Goal: Task Accomplishment & Management: Complete application form

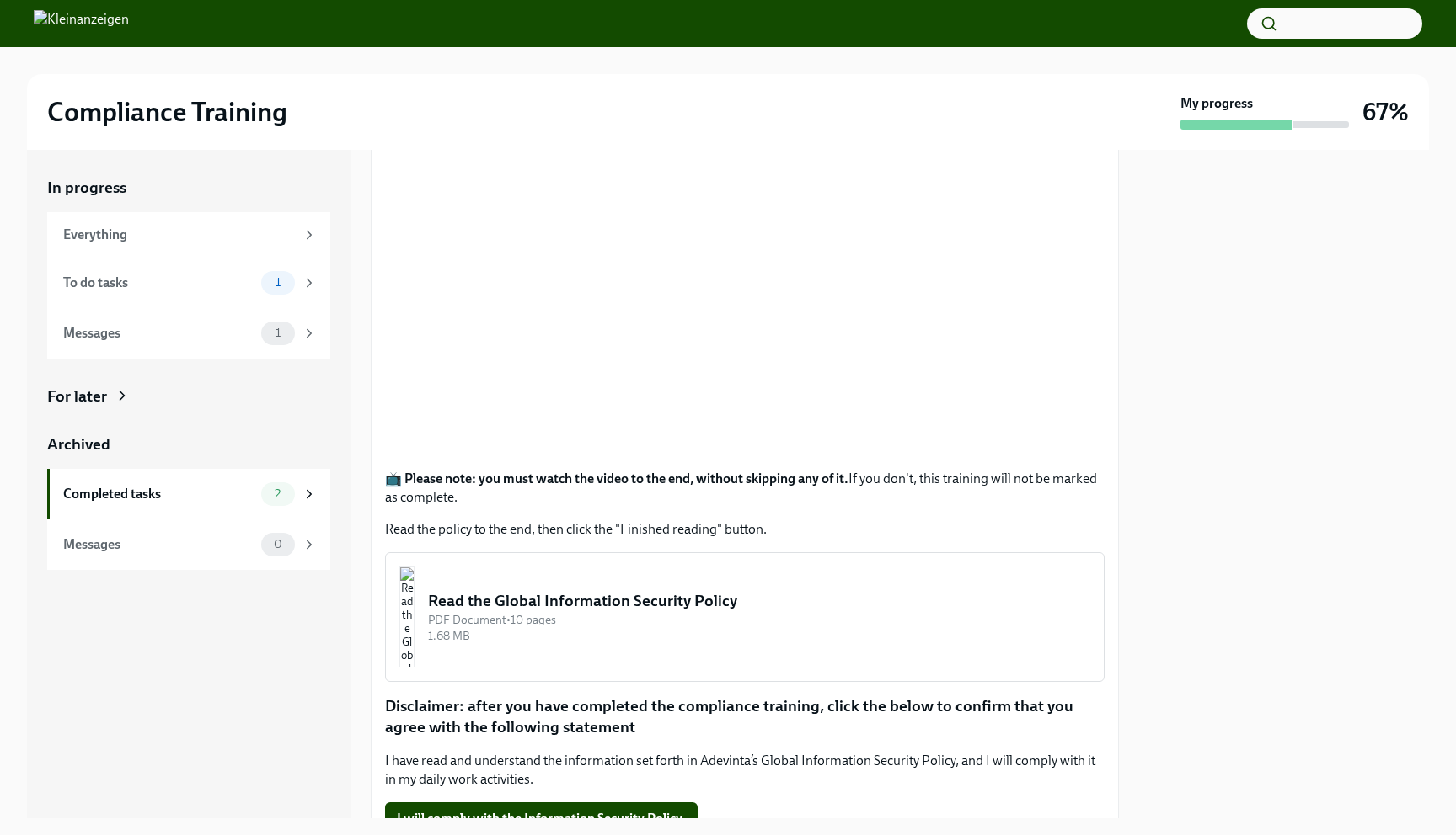
scroll to position [447, 0]
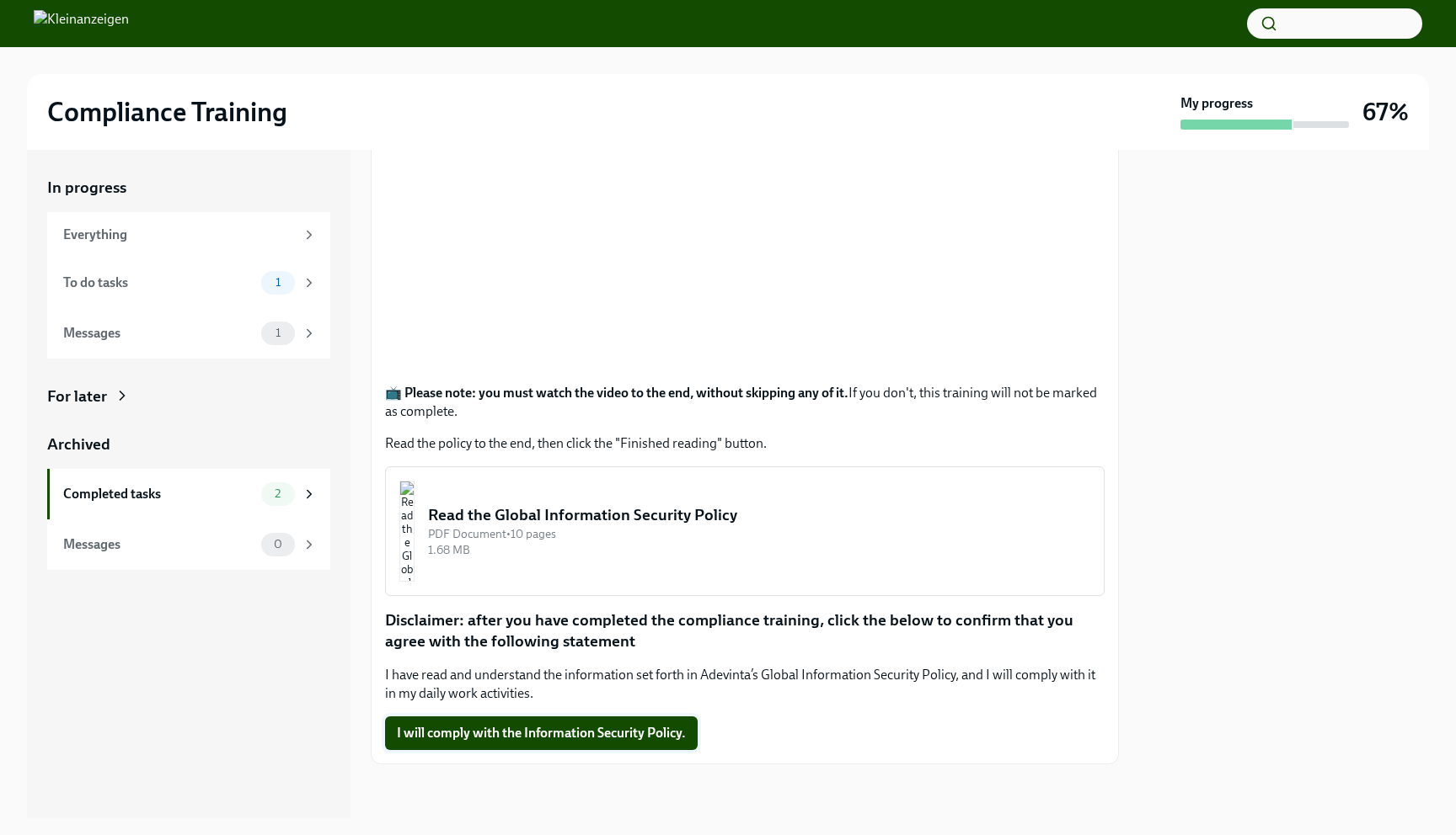
click at [571, 731] on span "I will comply with the Information Security Policy." at bounding box center [541, 734] width 289 height 16
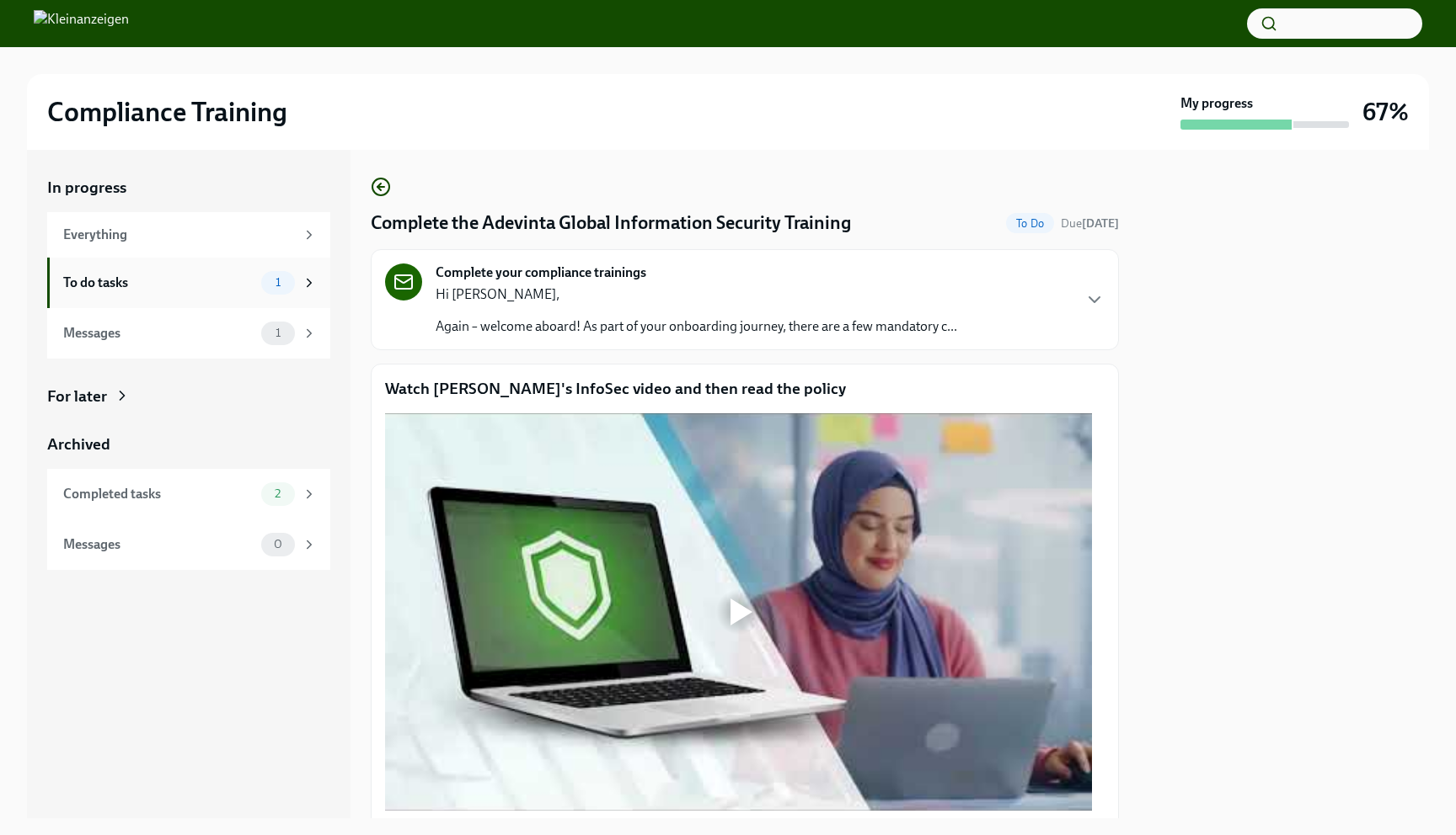
click at [211, 286] on div "To do tasks" at bounding box center [158, 283] width 191 height 18
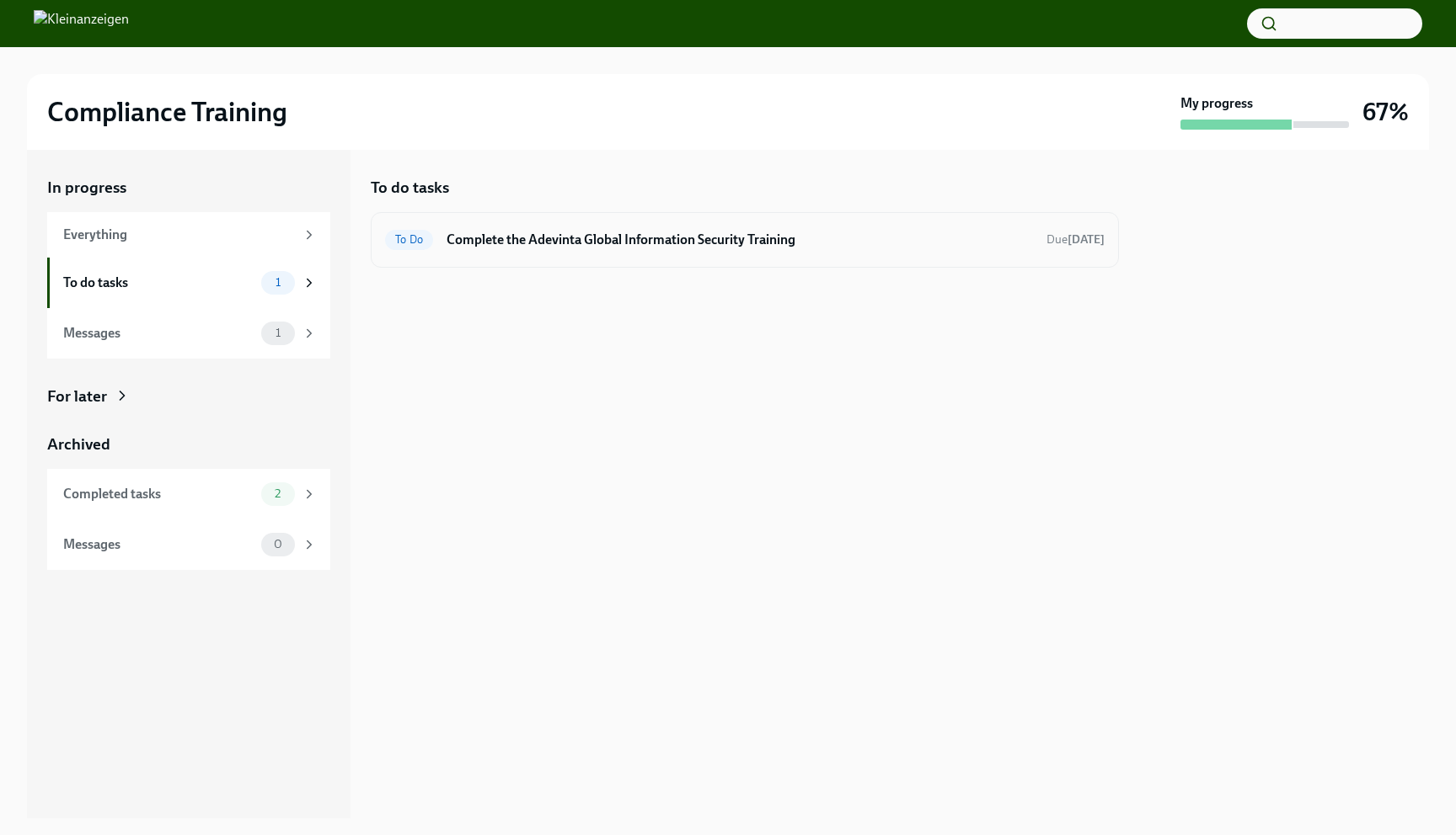
click at [484, 239] on h6 "Complete the Adevinta Global Information Security Training" at bounding box center [739, 240] width 586 height 18
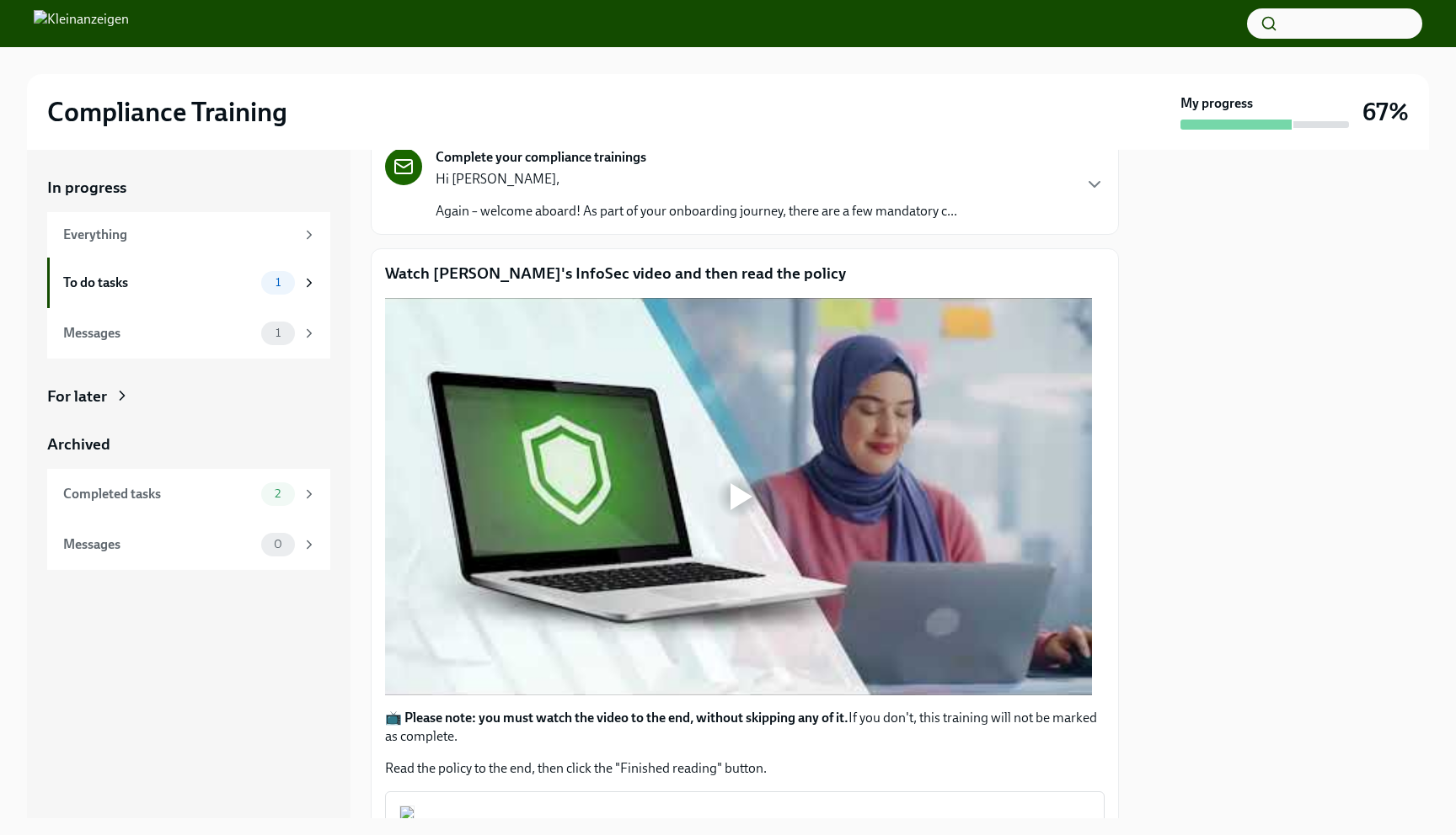
scroll to position [126, 0]
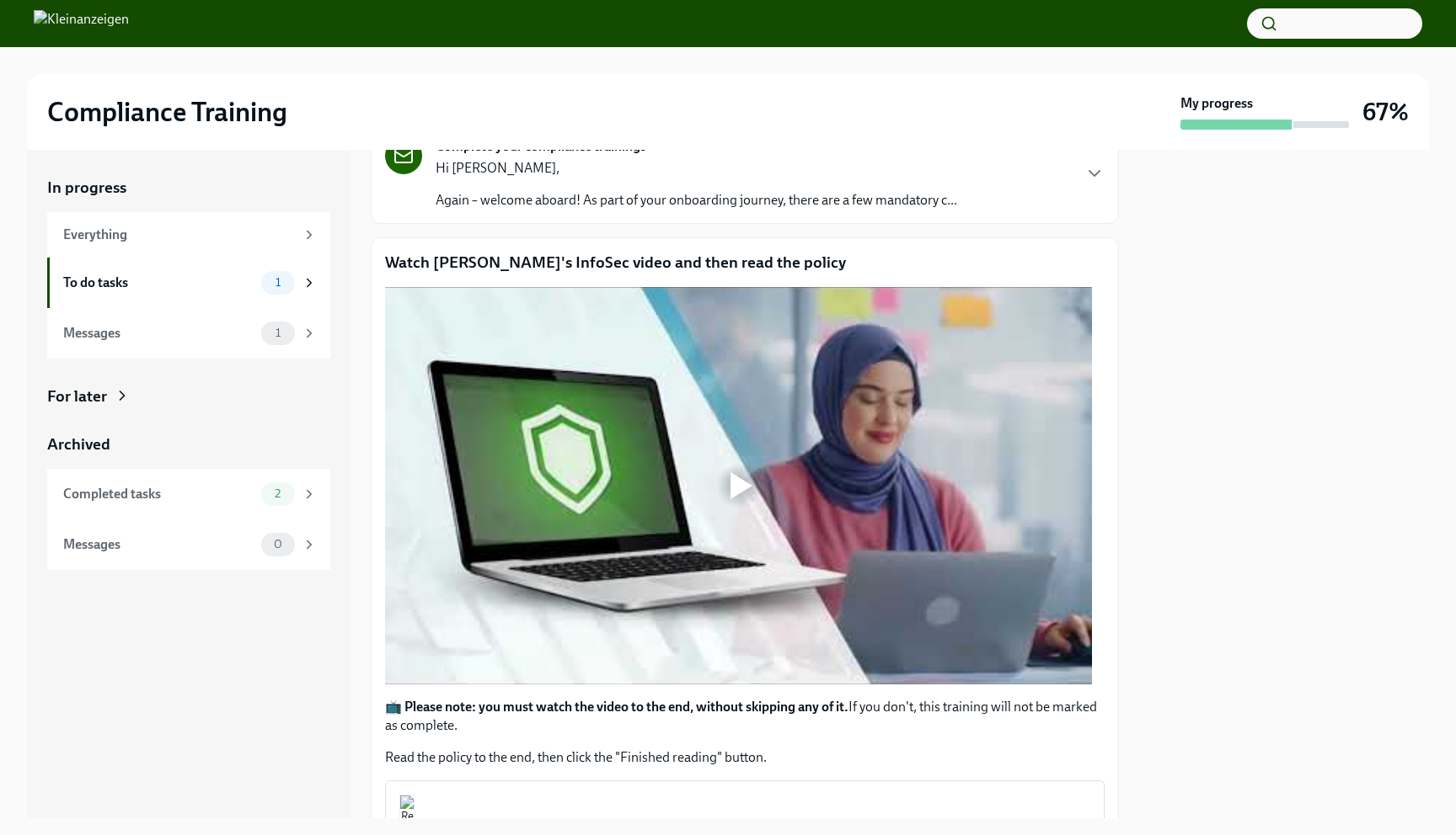
click at [741, 485] on div at bounding box center [741, 486] width 22 height 27
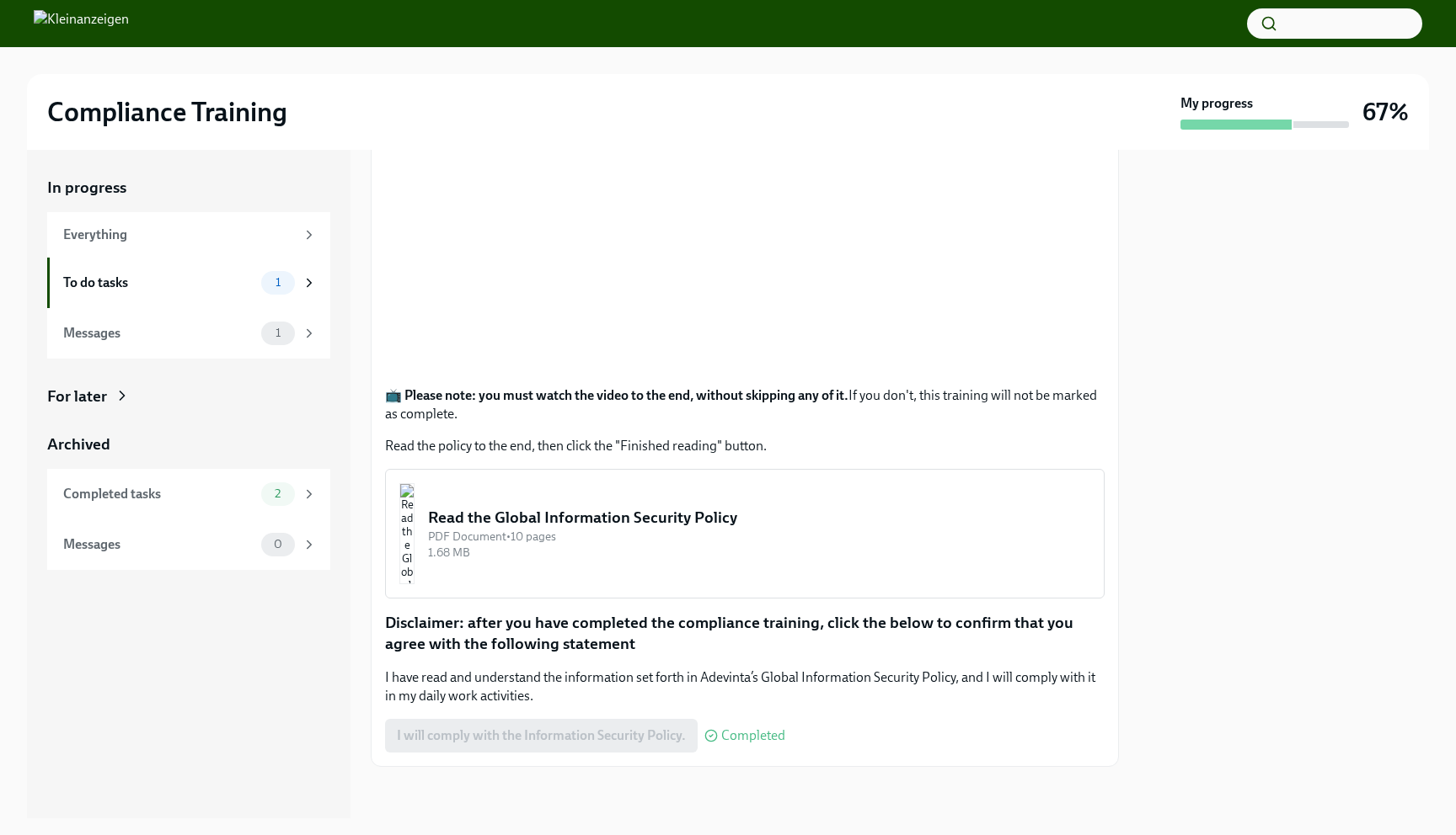
scroll to position [441, 0]
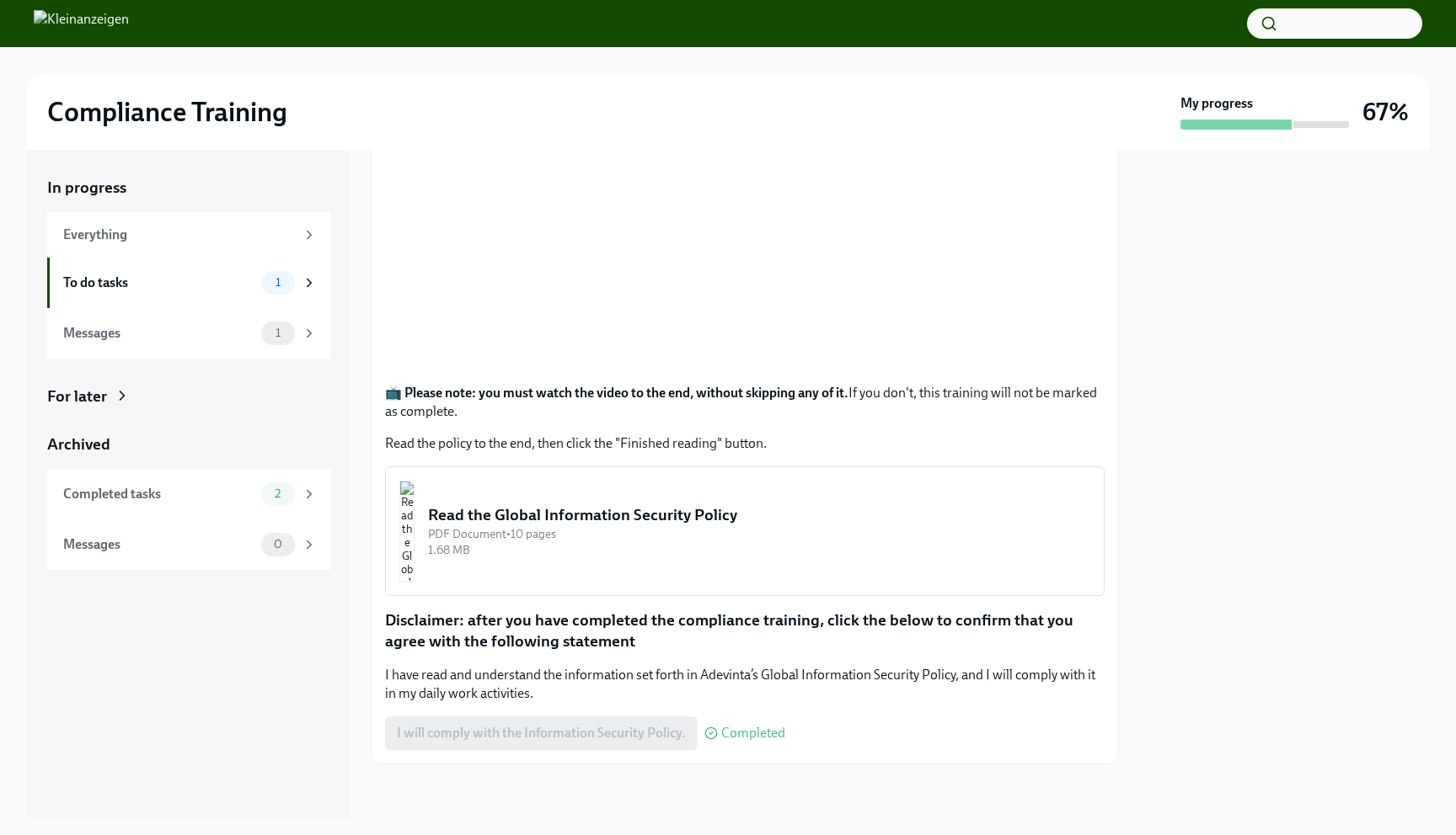
click at [539, 538] on div "PDF Document • 10 pages" at bounding box center [759, 535] width 662 height 16
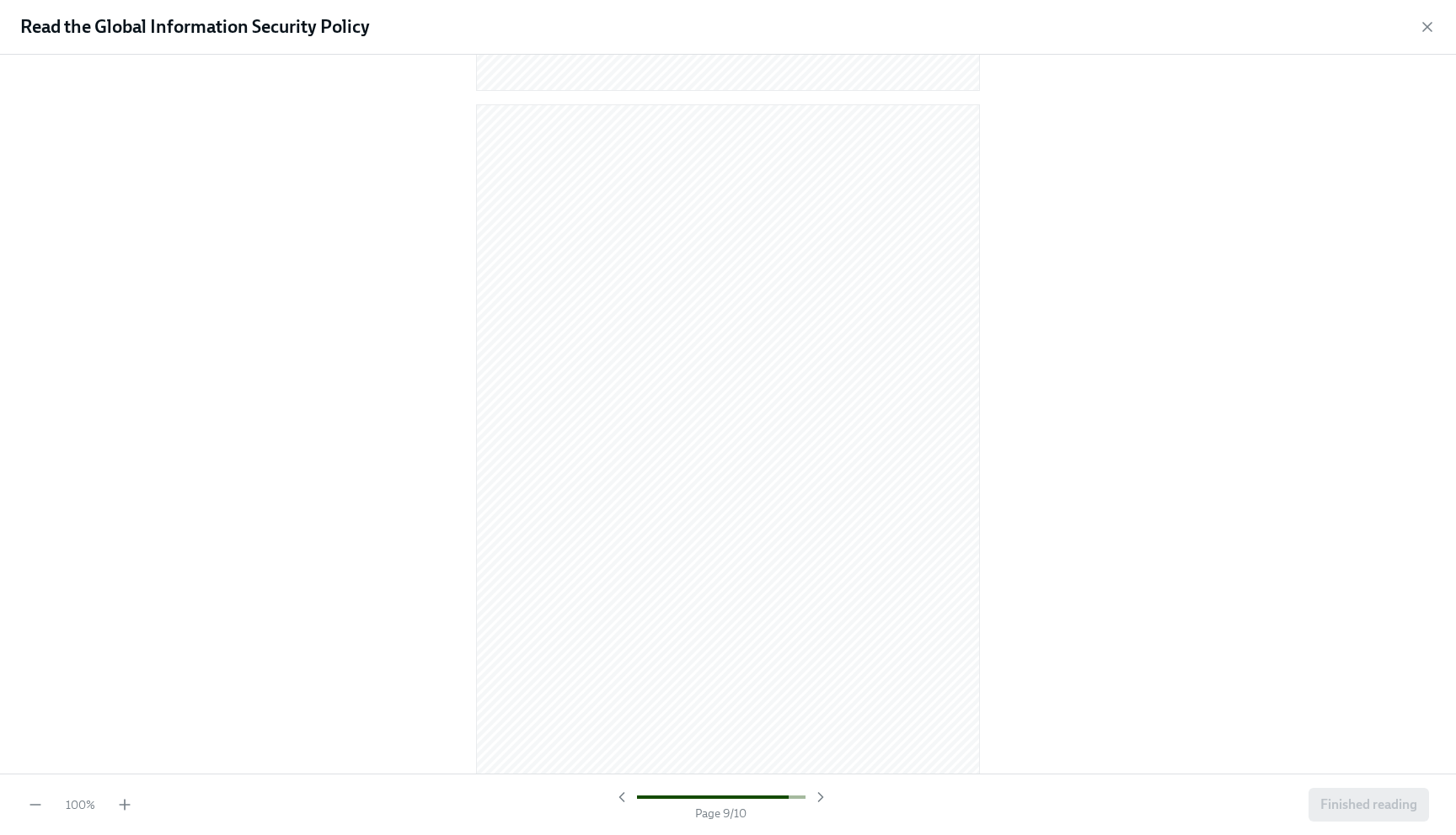
scroll to position [6537, 0]
click at [1347, 799] on span "Finished reading" at bounding box center [1368, 805] width 97 height 16
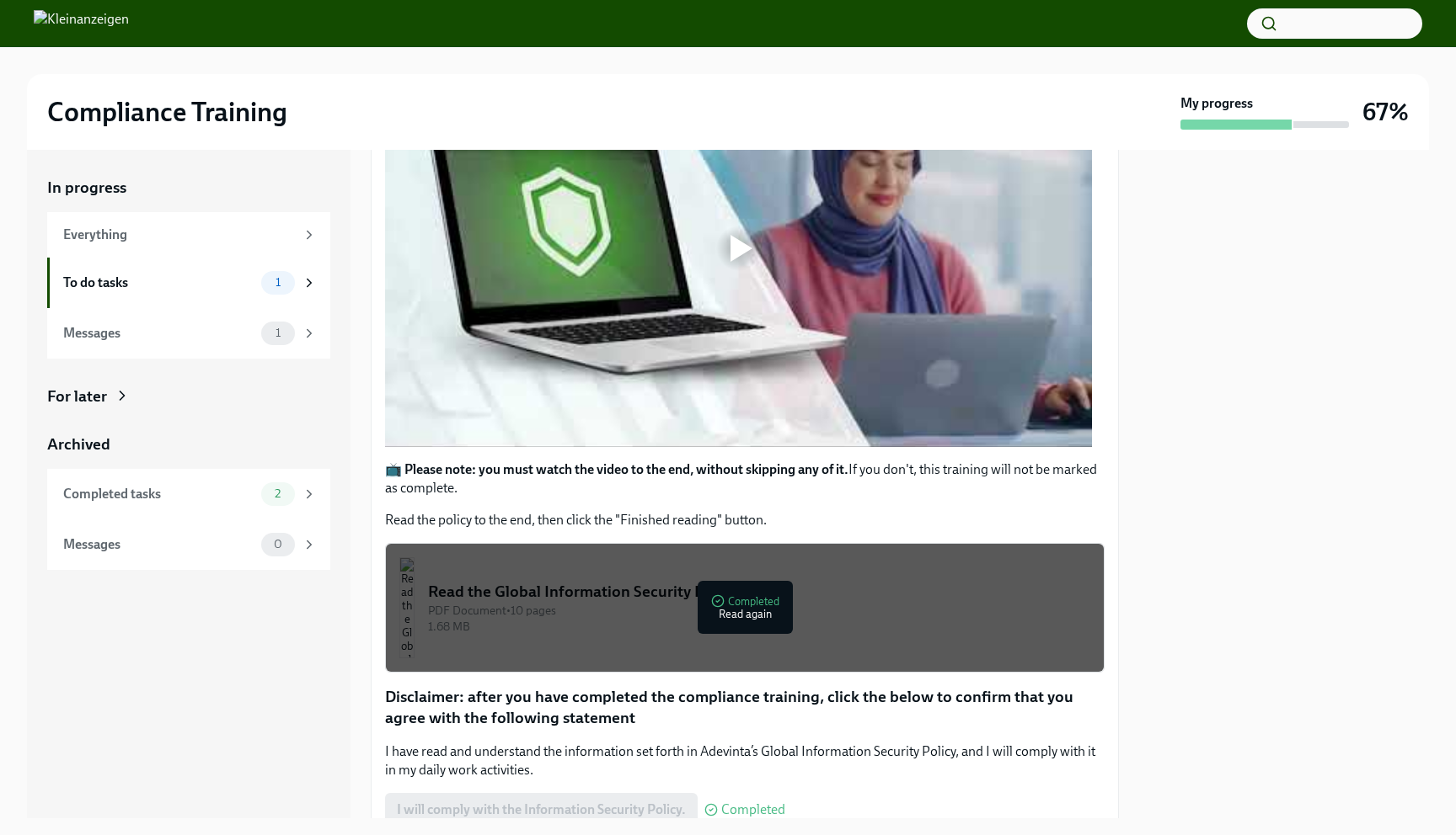
scroll to position [441, 0]
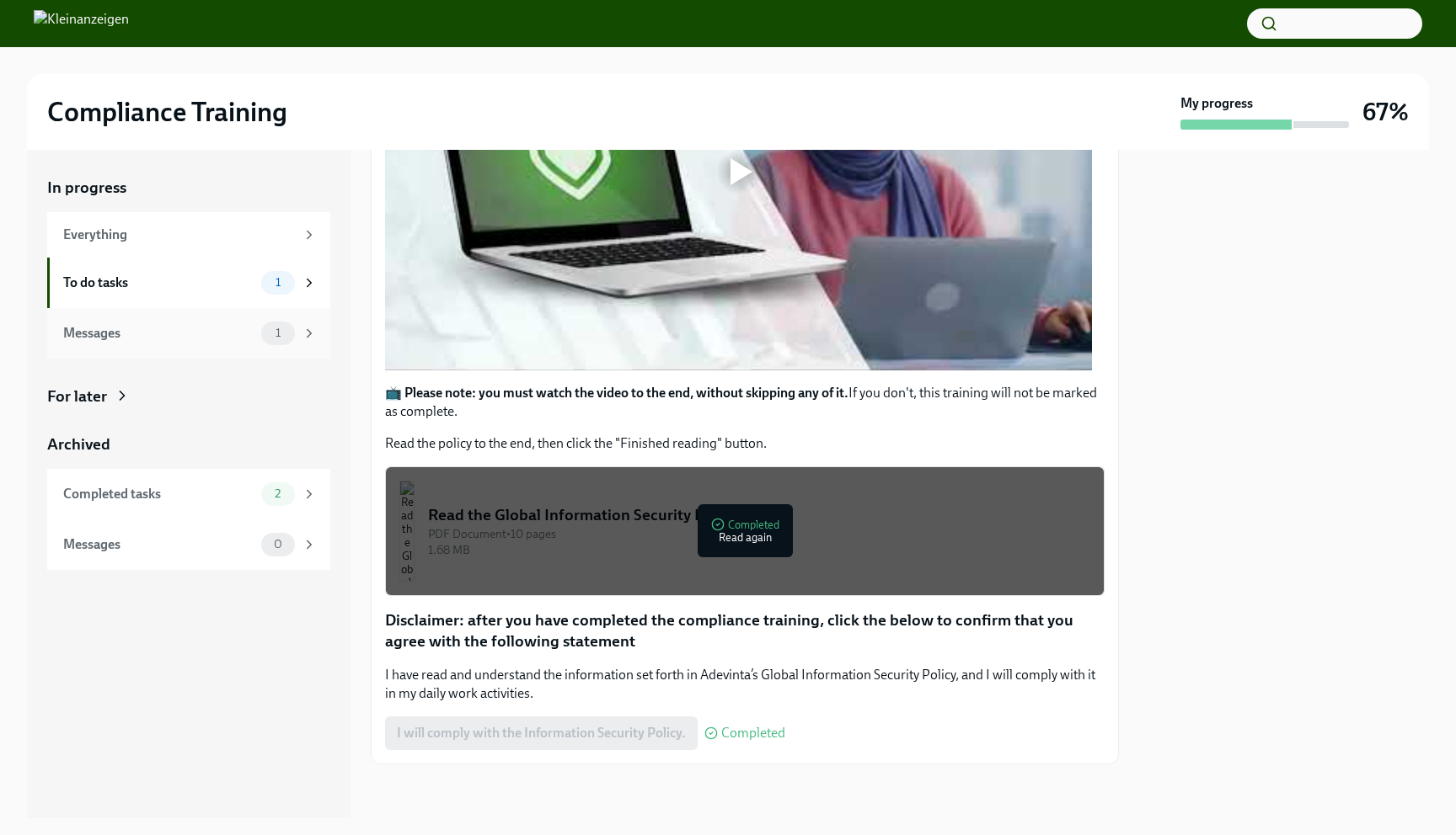
click at [252, 340] on div "Messages" at bounding box center [158, 333] width 191 height 18
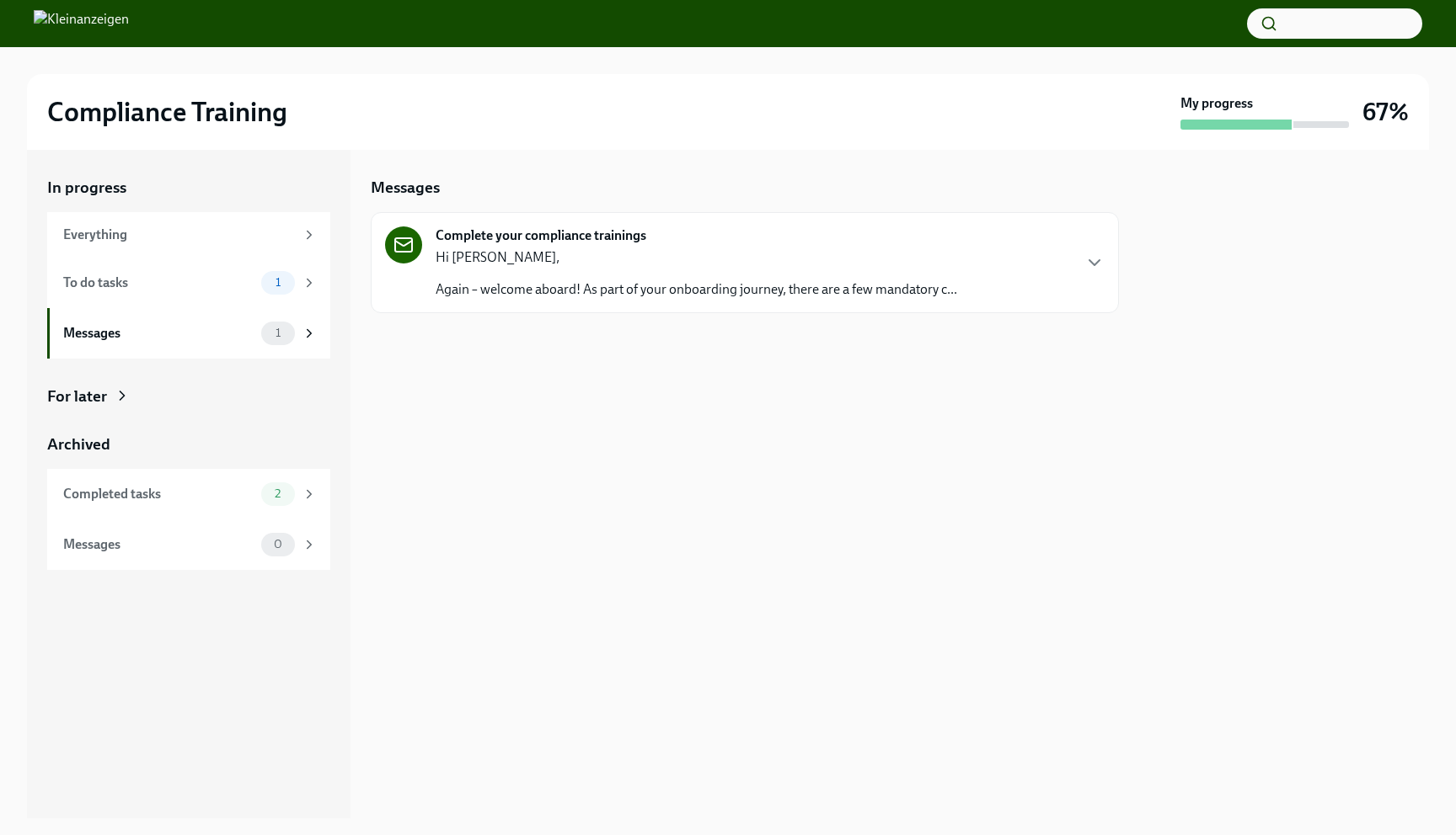
click at [635, 300] on div "Complete your compliance trainings Hi Swadesh, Again – welcome aboard! As part …" at bounding box center [744, 263] width 748 height 101
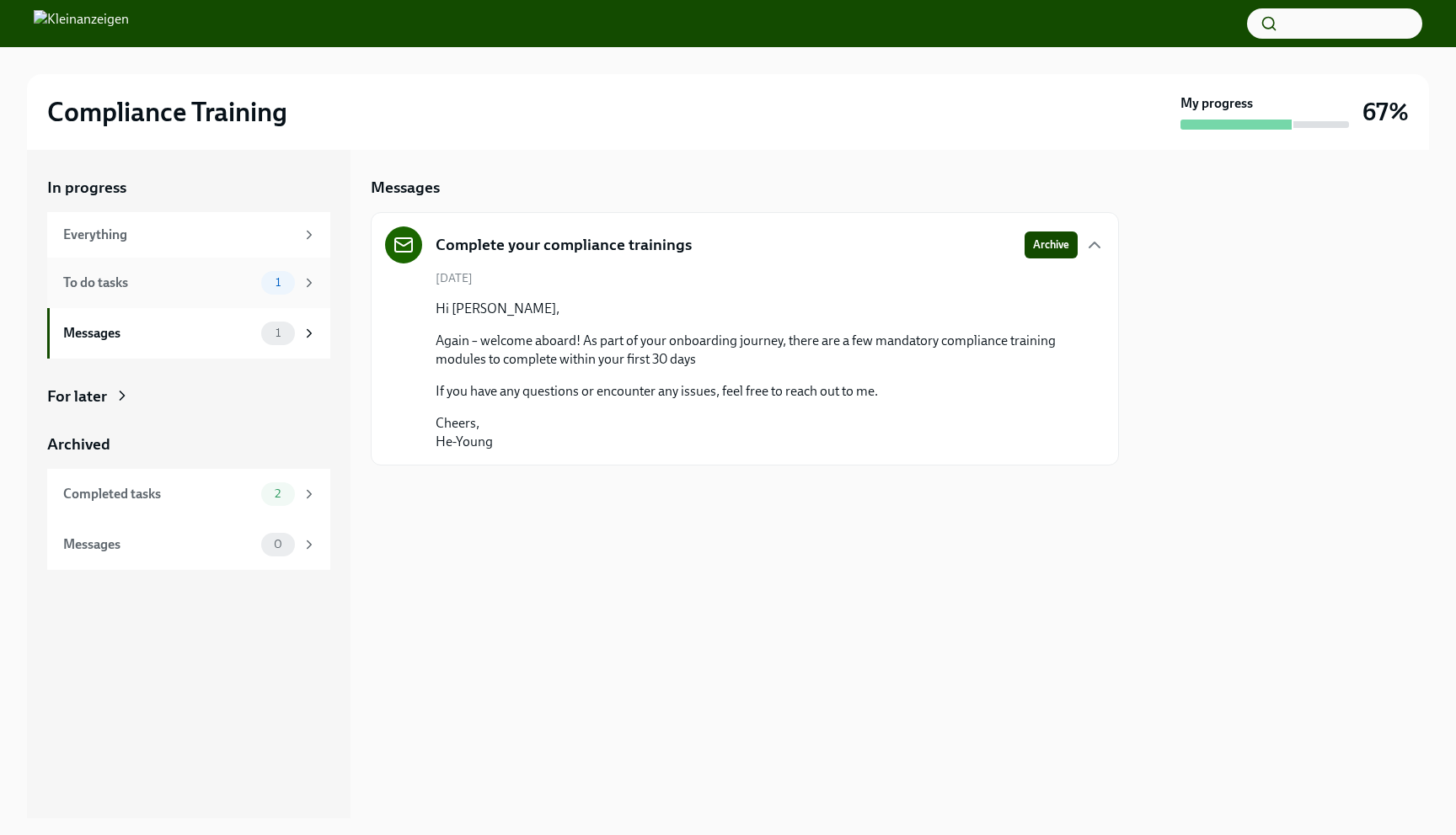
click at [251, 289] on div "To do tasks" at bounding box center [158, 283] width 191 height 18
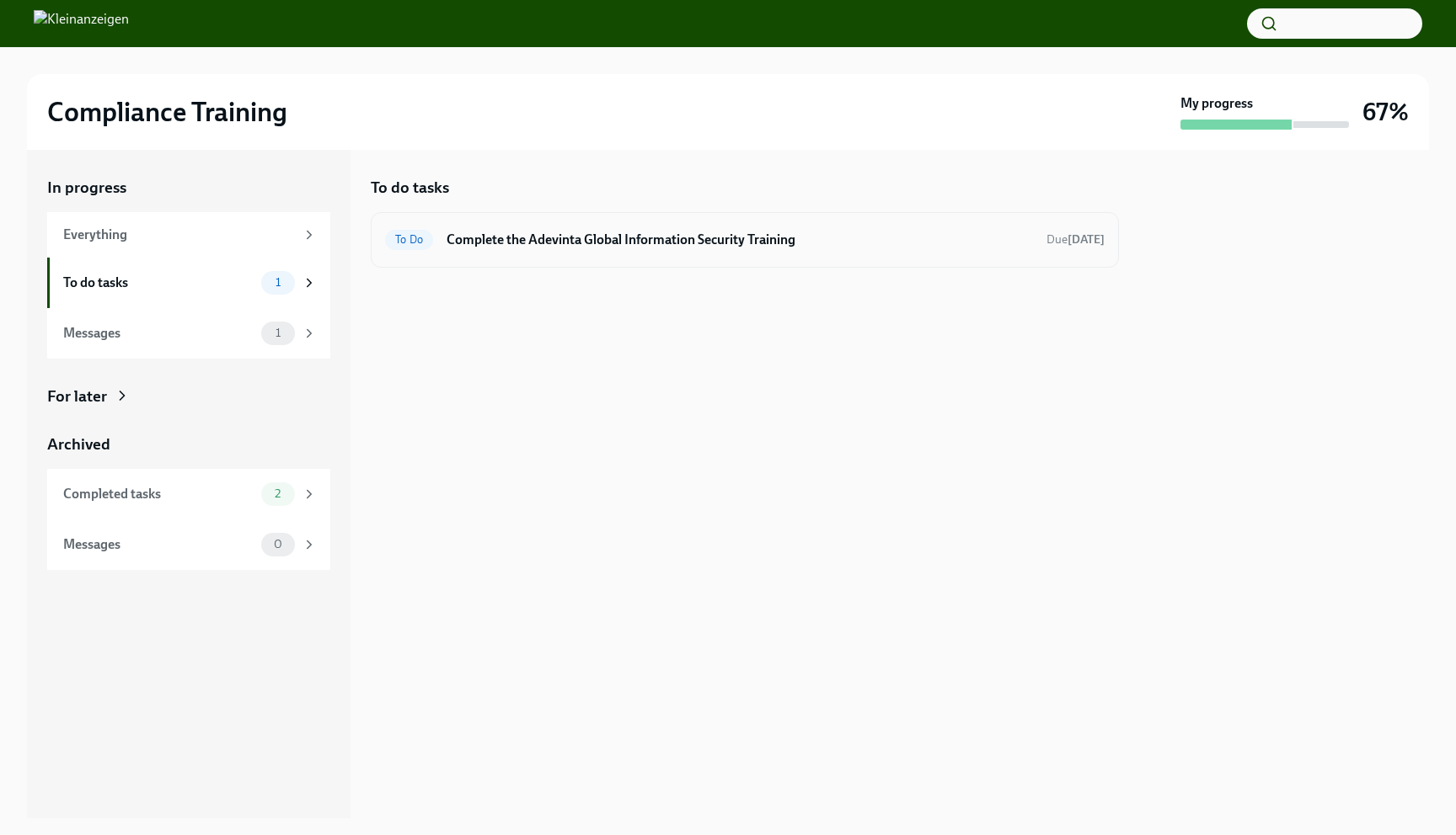
click at [667, 256] on div "To Do Complete the Adevinta Global Information Security Training Due in 8 days" at bounding box center [744, 240] width 748 height 56
click at [643, 241] on h6 "Complete the Adevinta Global Information Security Training" at bounding box center [739, 240] width 586 height 18
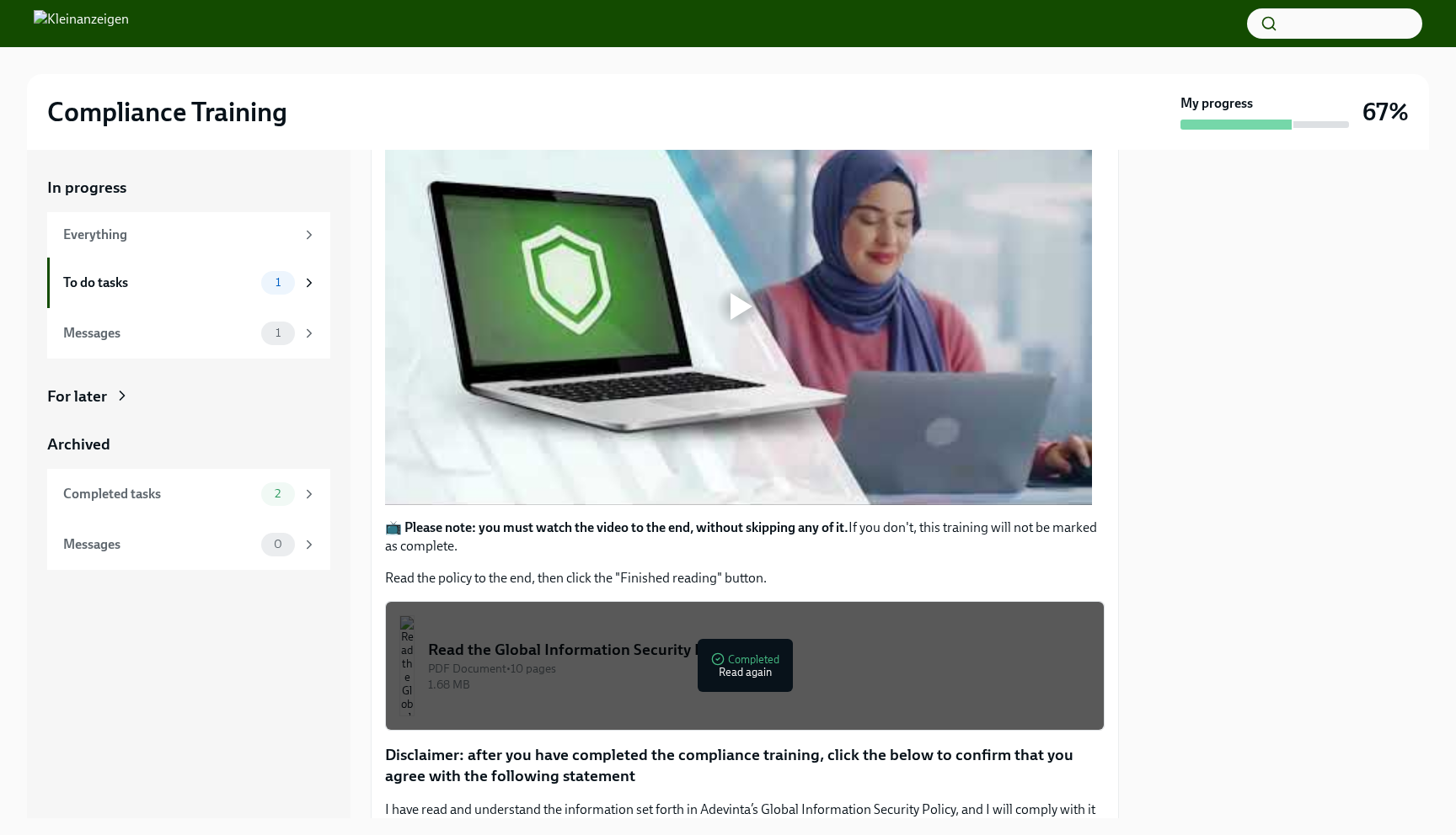
scroll to position [305, 0]
click at [741, 314] on div at bounding box center [741, 308] width 22 height 27
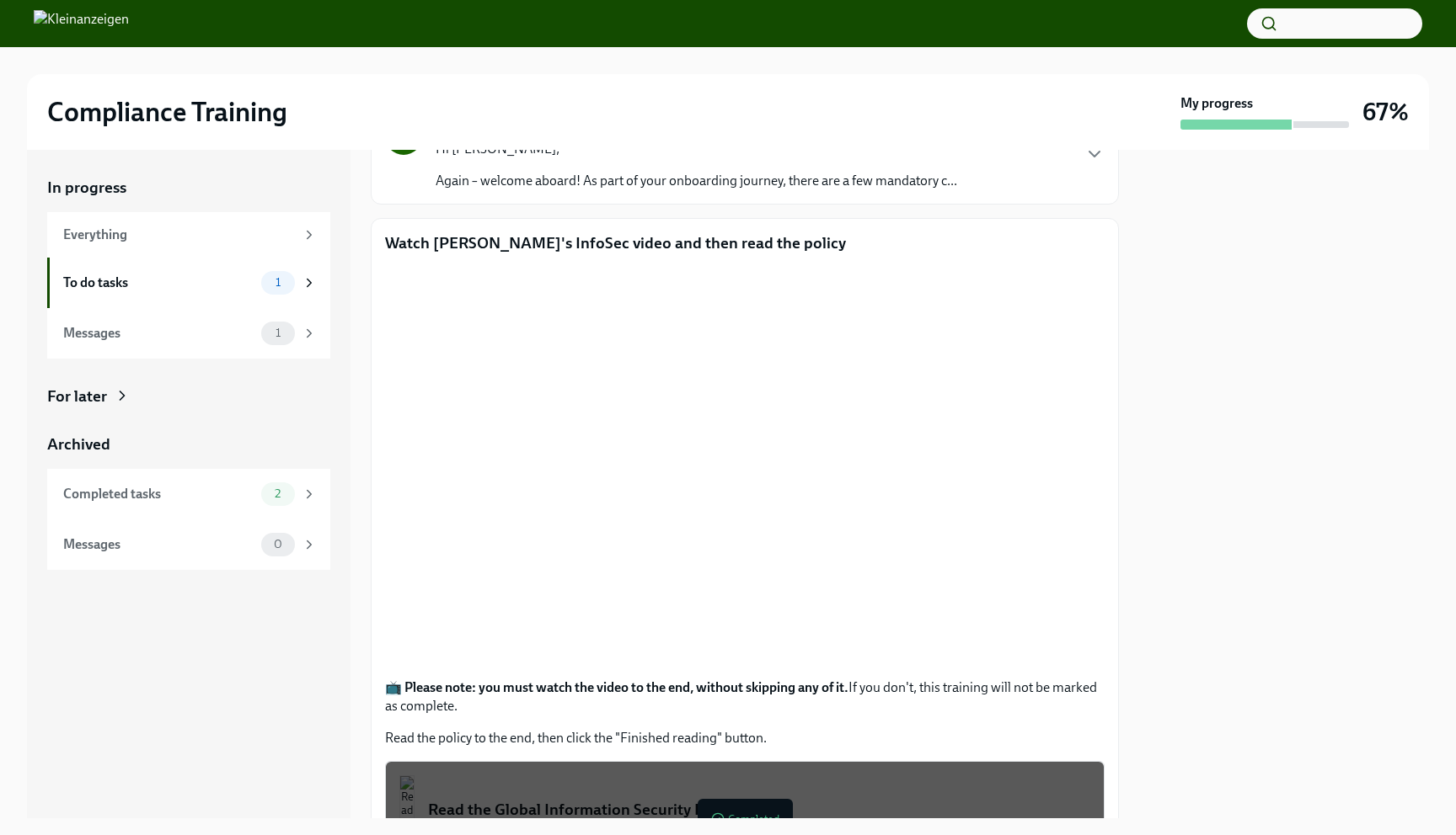
scroll to position [441, 0]
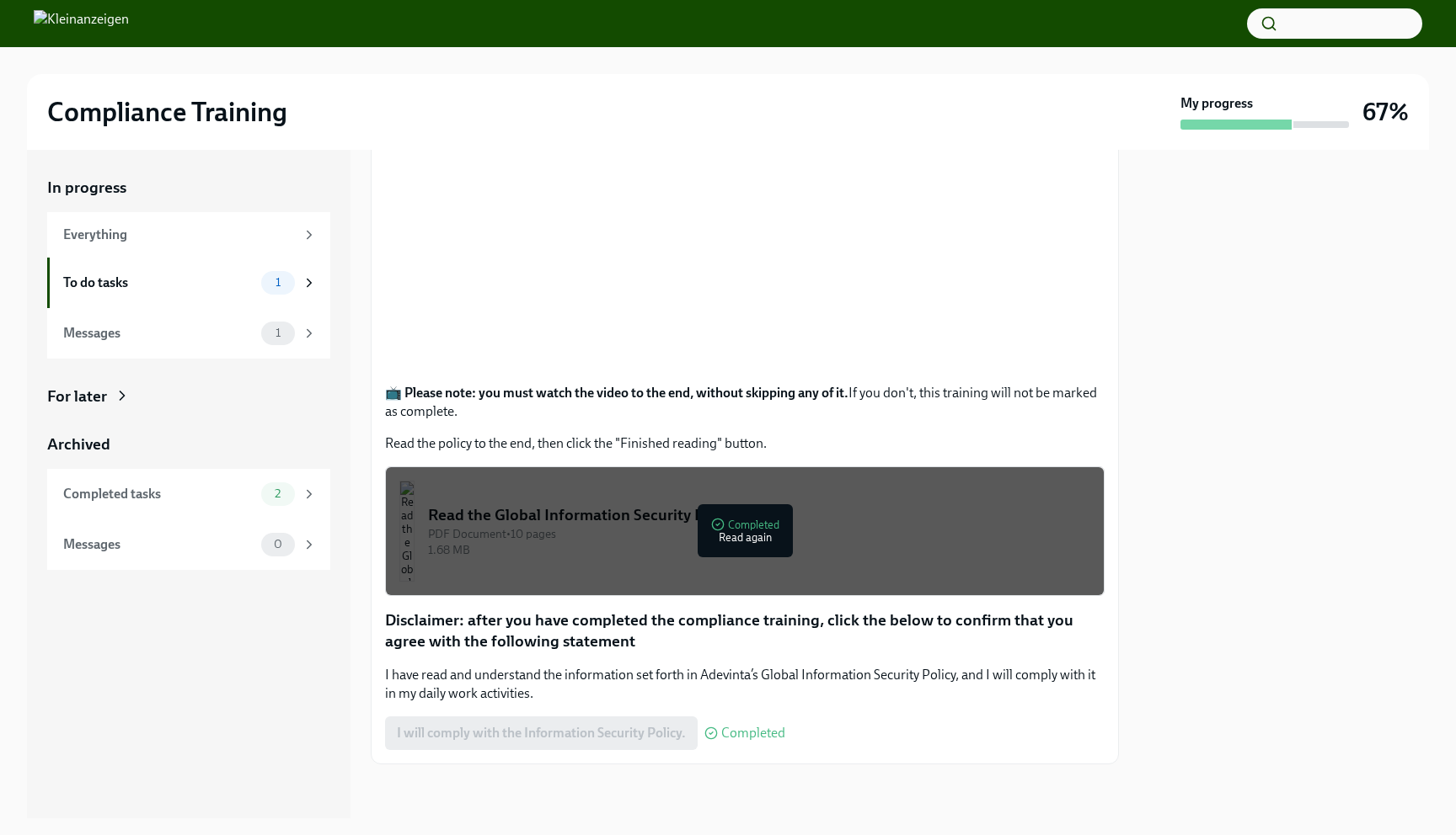
click at [602, 731] on div "I will comply with the Information Security Policy. Completed" at bounding box center [585, 733] width 400 height 34
click at [694, 553] on div "1.68 MB" at bounding box center [759, 550] width 662 height 16
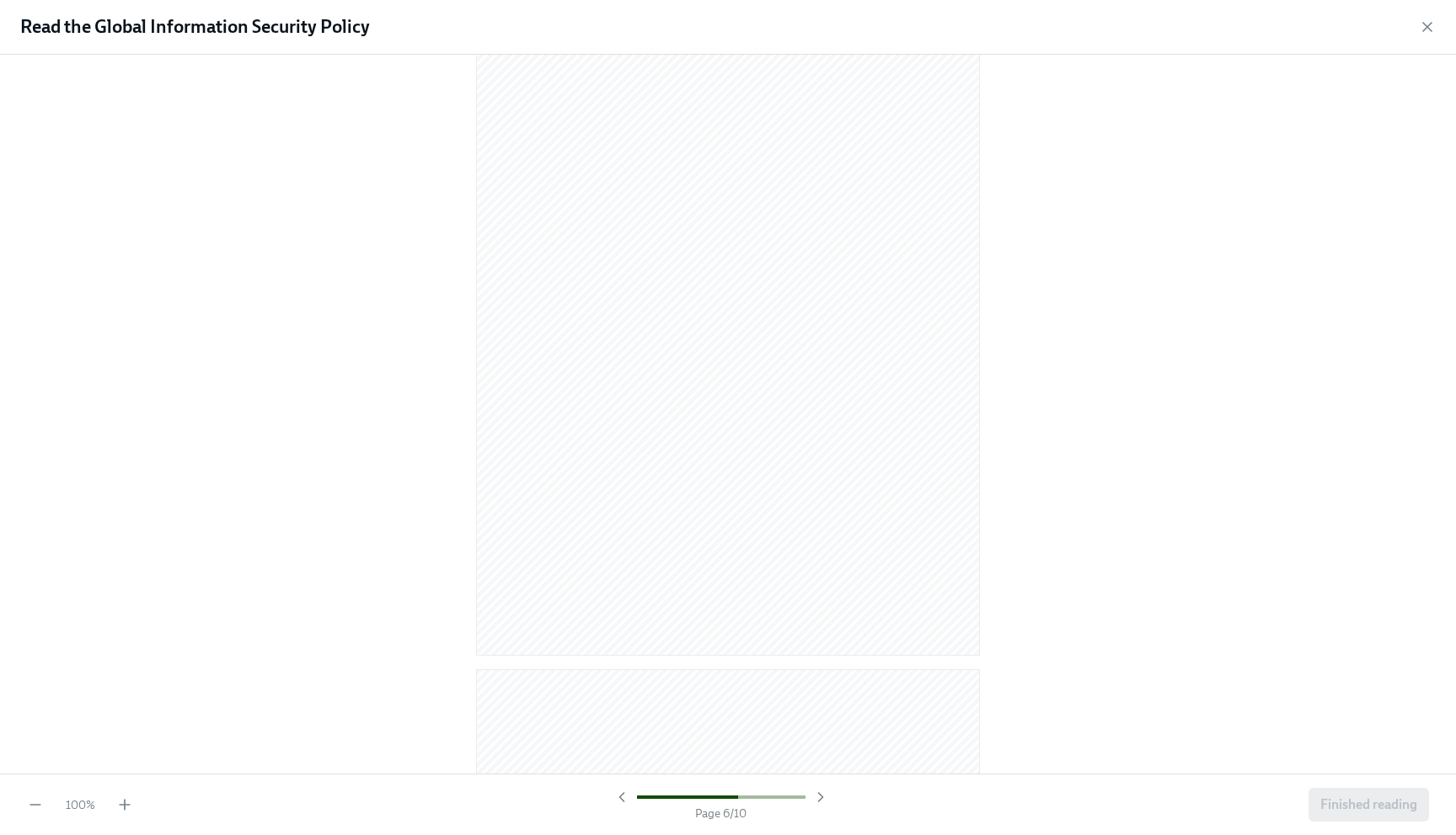
scroll to position [6537, 0]
click at [1352, 812] on span "Finished reading" at bounding box center [1368, 805] width 97 height 16
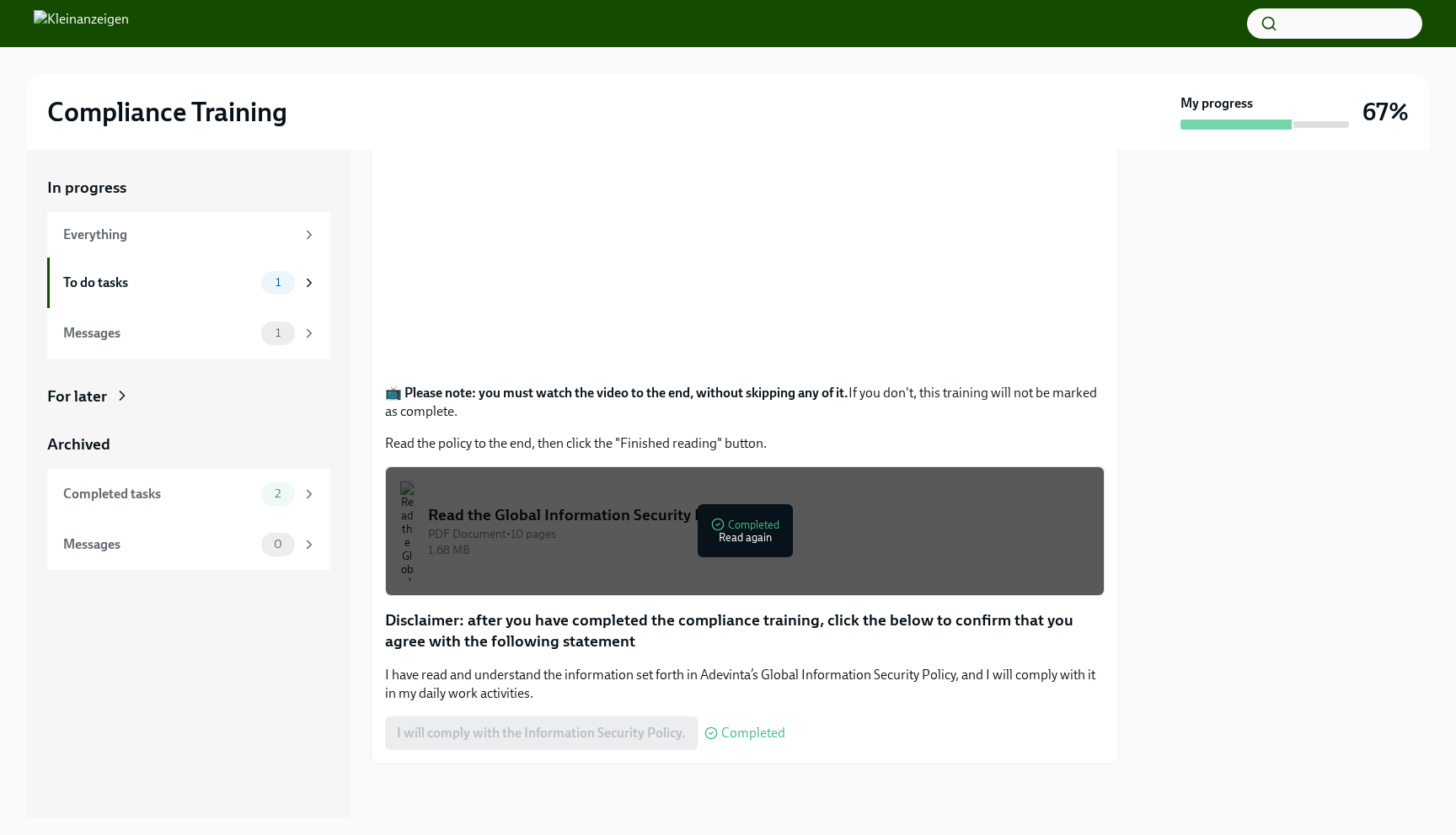
click at [611, 736] on div "I will comply with the Information Security Policy. Completed" at bounding box center [585, 733] width 400 height 34
click at [229, 493] on div "Completed tasks" at bounding box center [158, 495] width 191 height 18
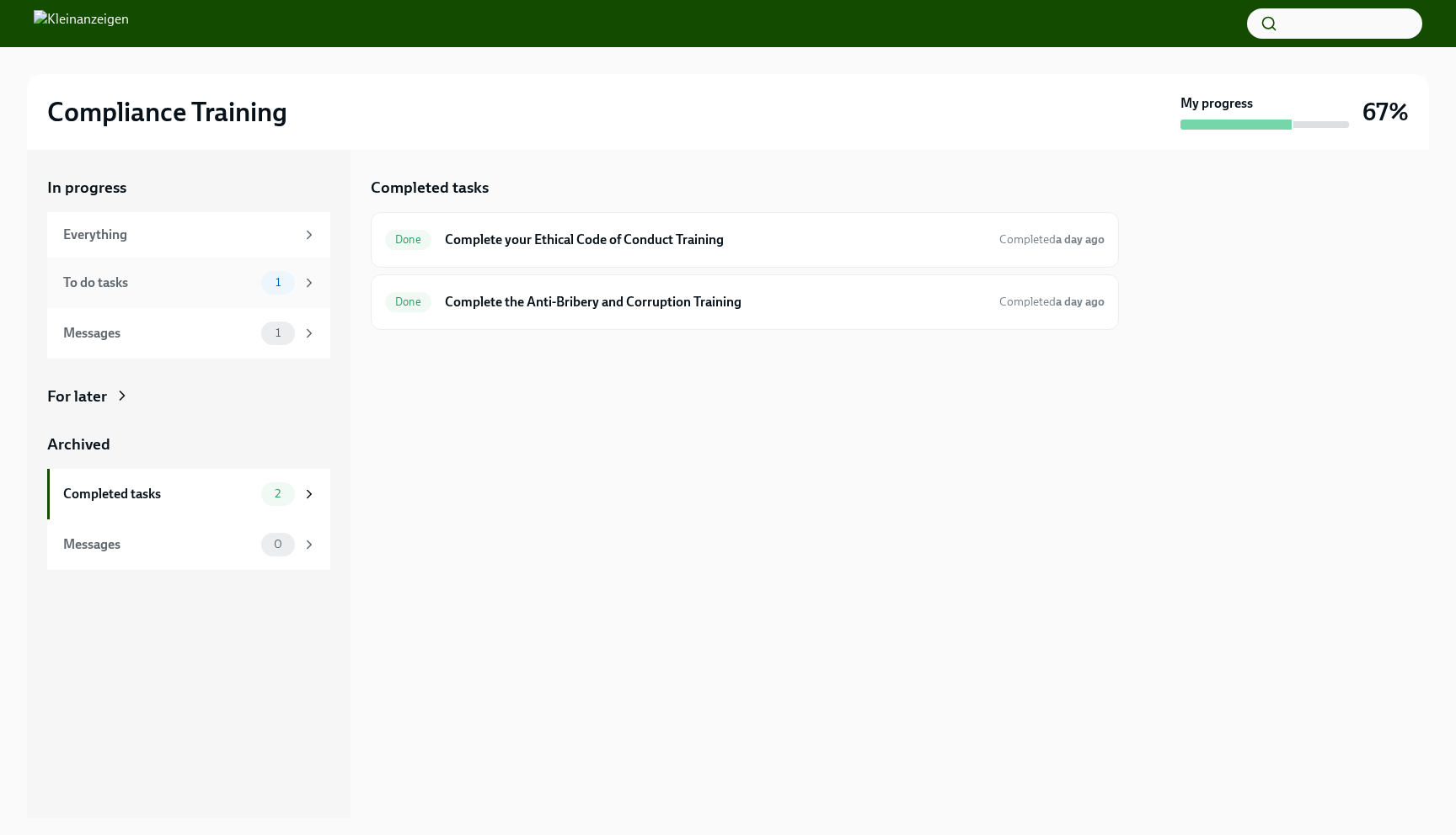
click at [213, 287] on div "To do tasks" at bounding box center [158, 283] width 191 height 18
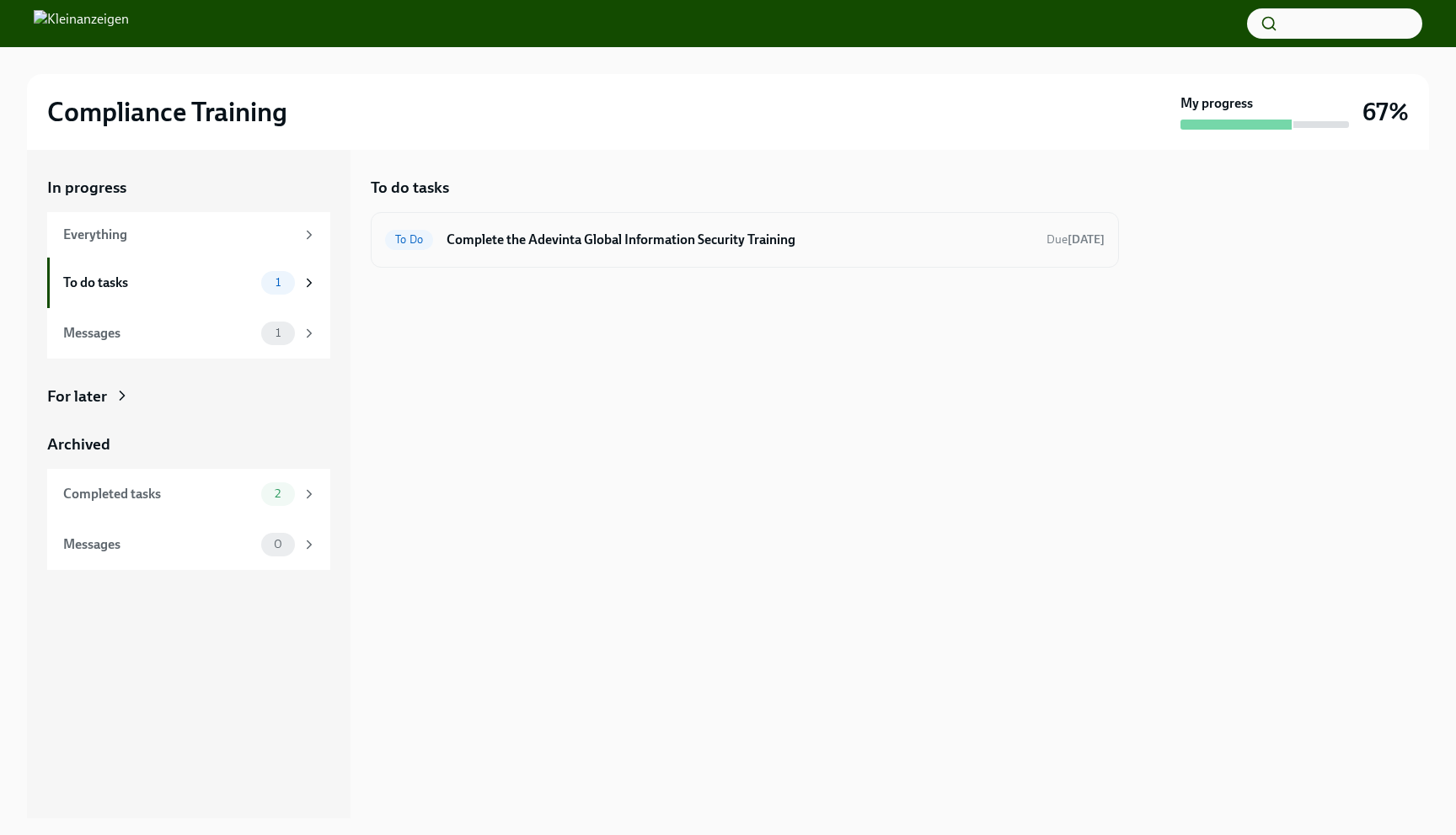
click at [641, 251] on div "To Do Complete the Adevinta Global Information Security Training Due in 8 days" at bounding box center [745, 240] width 719 height 27
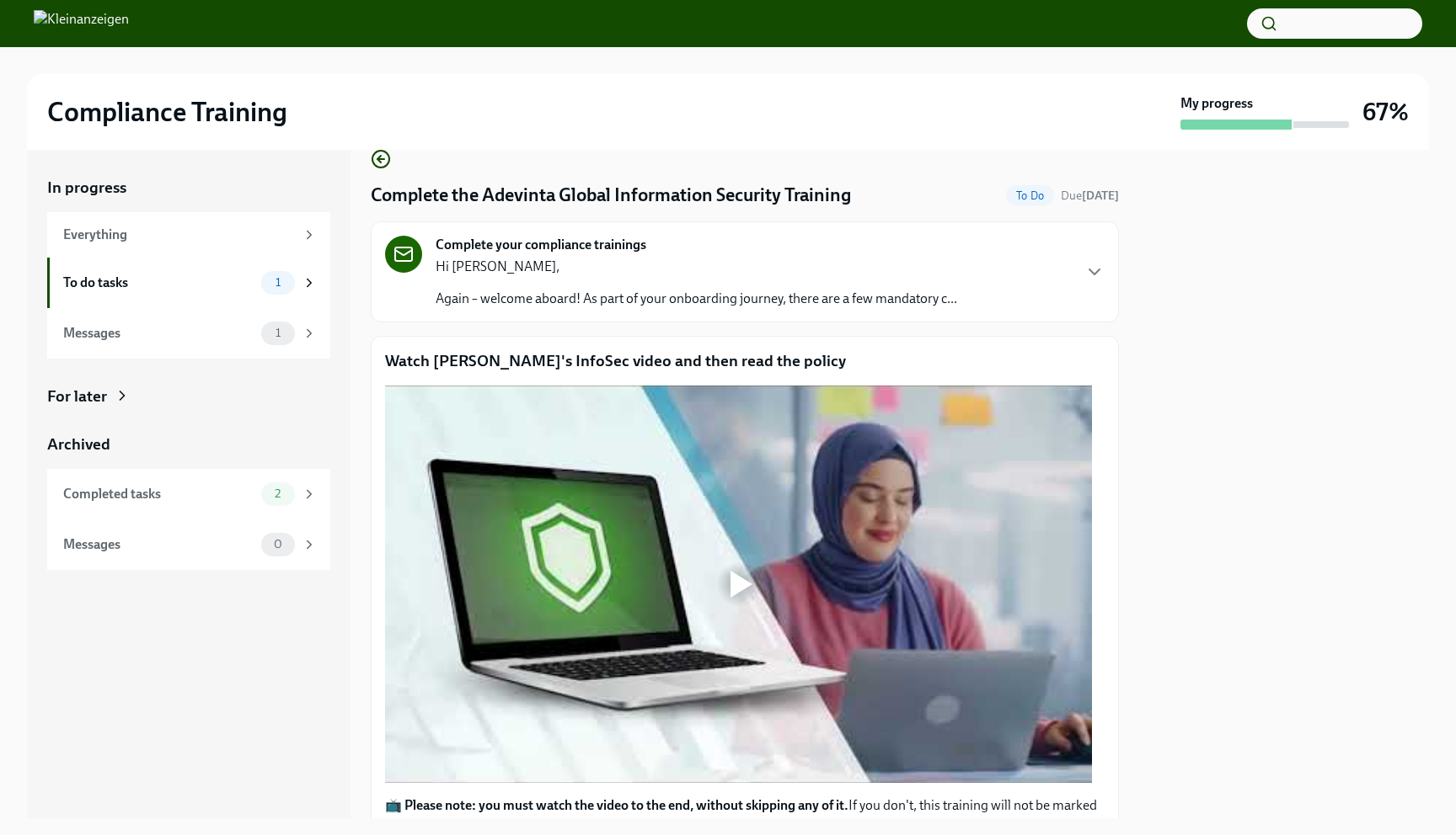
scroll to position [31, 0]
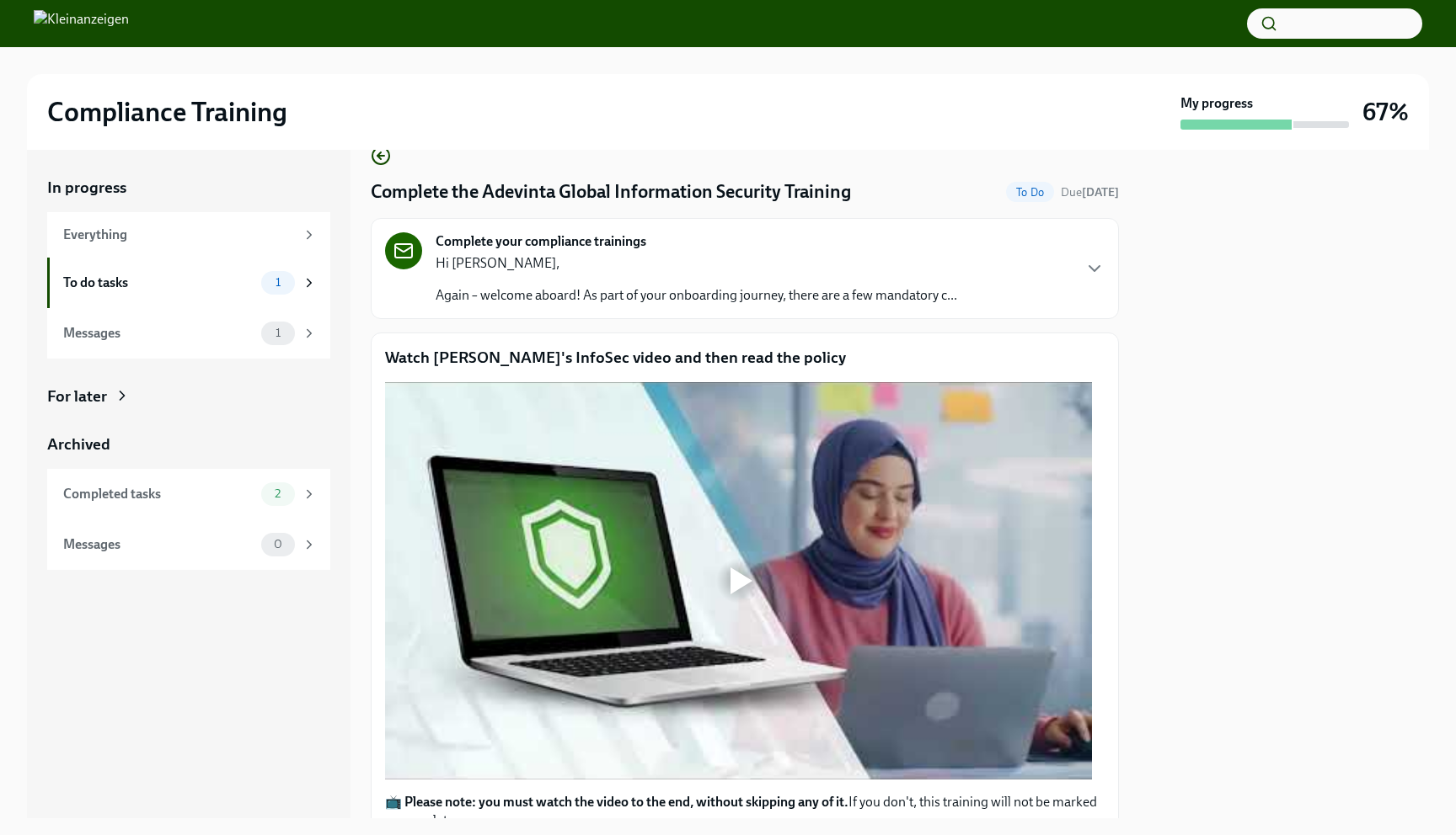
click at [765, 267] on p "Hi [PERSON_NAME]," at bounding box center [696, 264] width 521 height 18
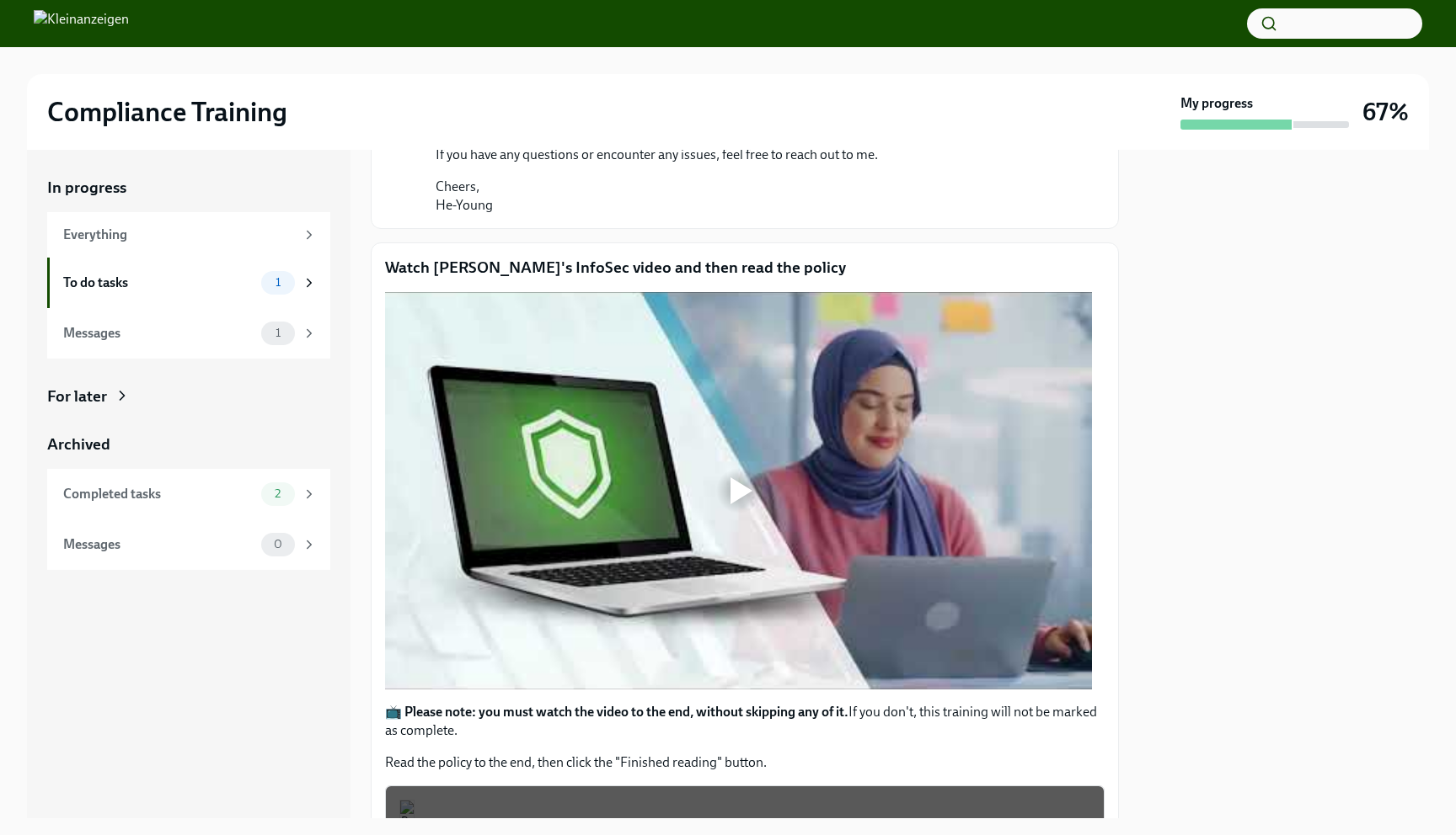
scroll to position [373, 0]
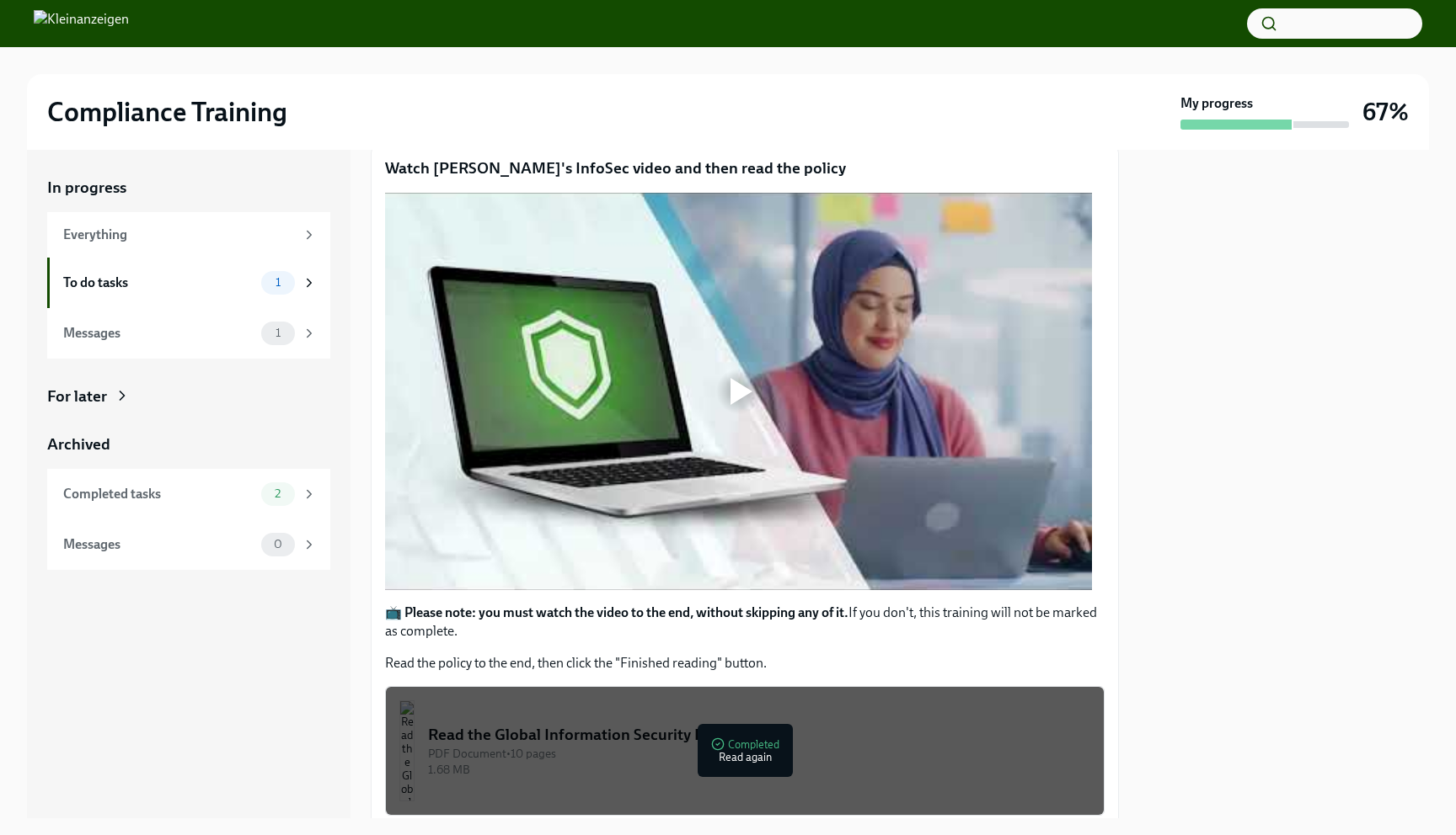
click at [740, 396] on div at bounding box center [741, 391] width 22 height 27
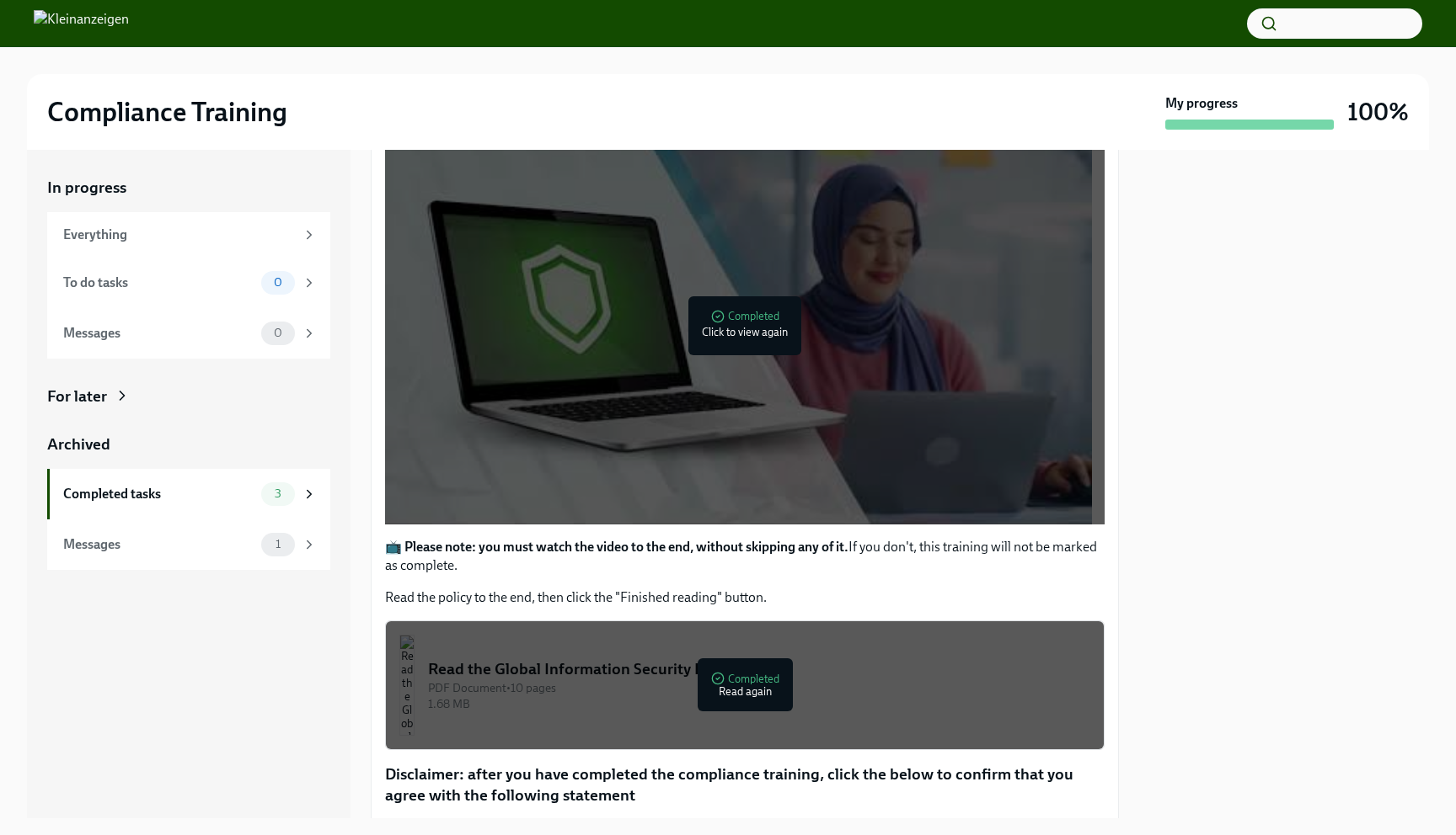
scroll to position [441, 0]
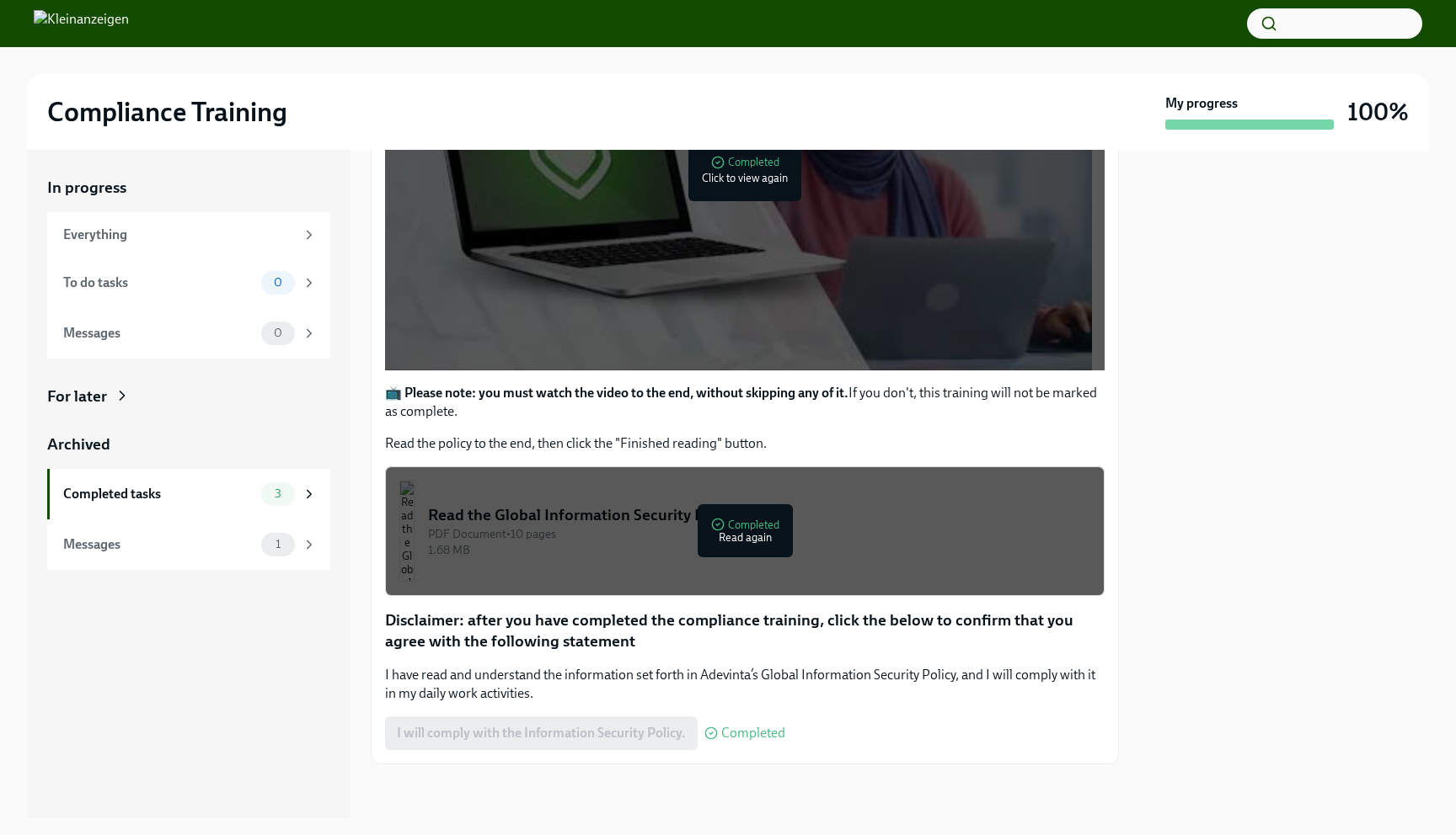
click at [561, 531] on div "PDF Document • 10 pages" at bounding box center [759, 535] width 662 height 16
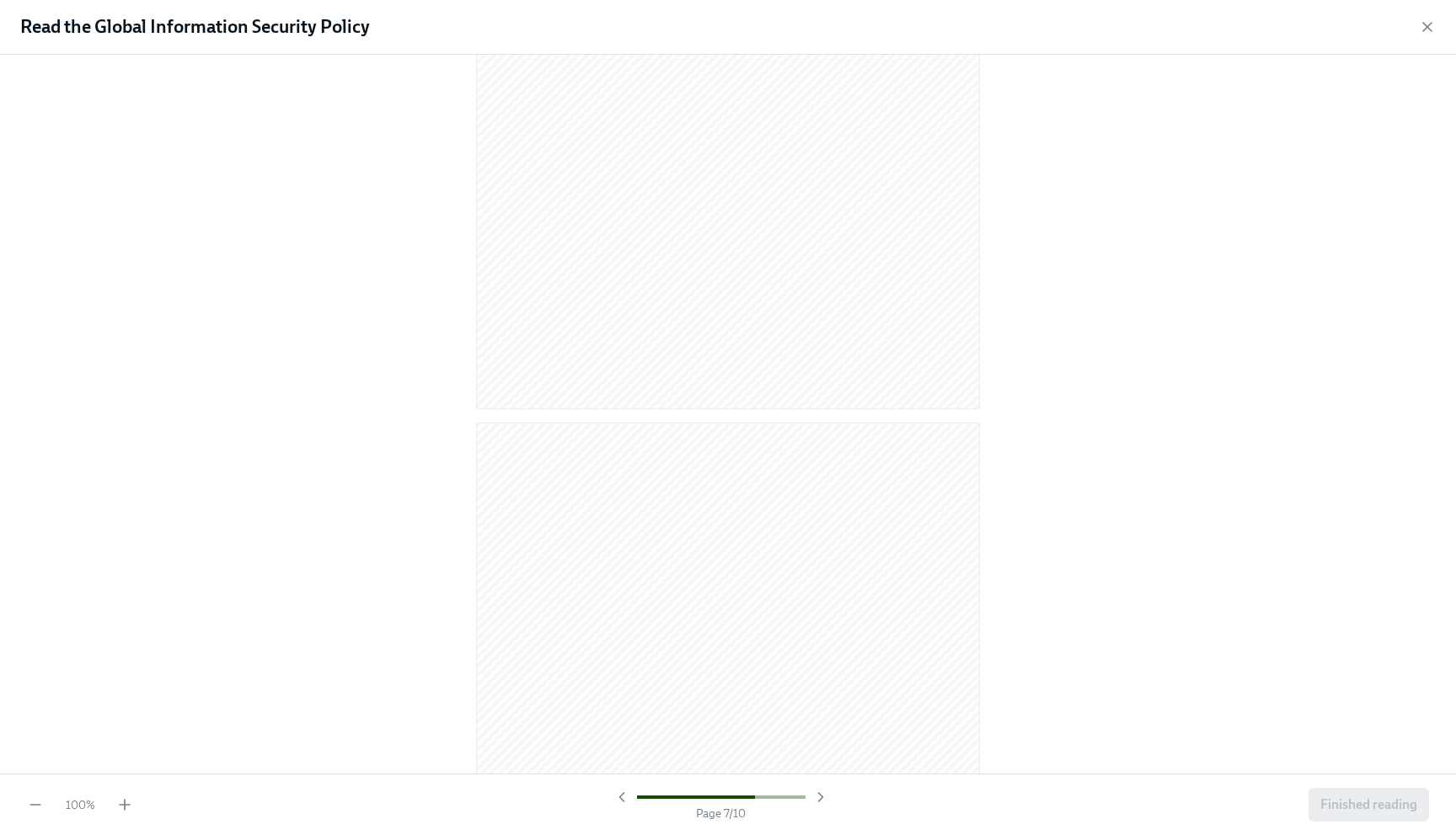
scroll to position [6537, 0]
click at [1343, 815] on button "Finished reading" at bounding box center [1368, 805] width 120 height 34
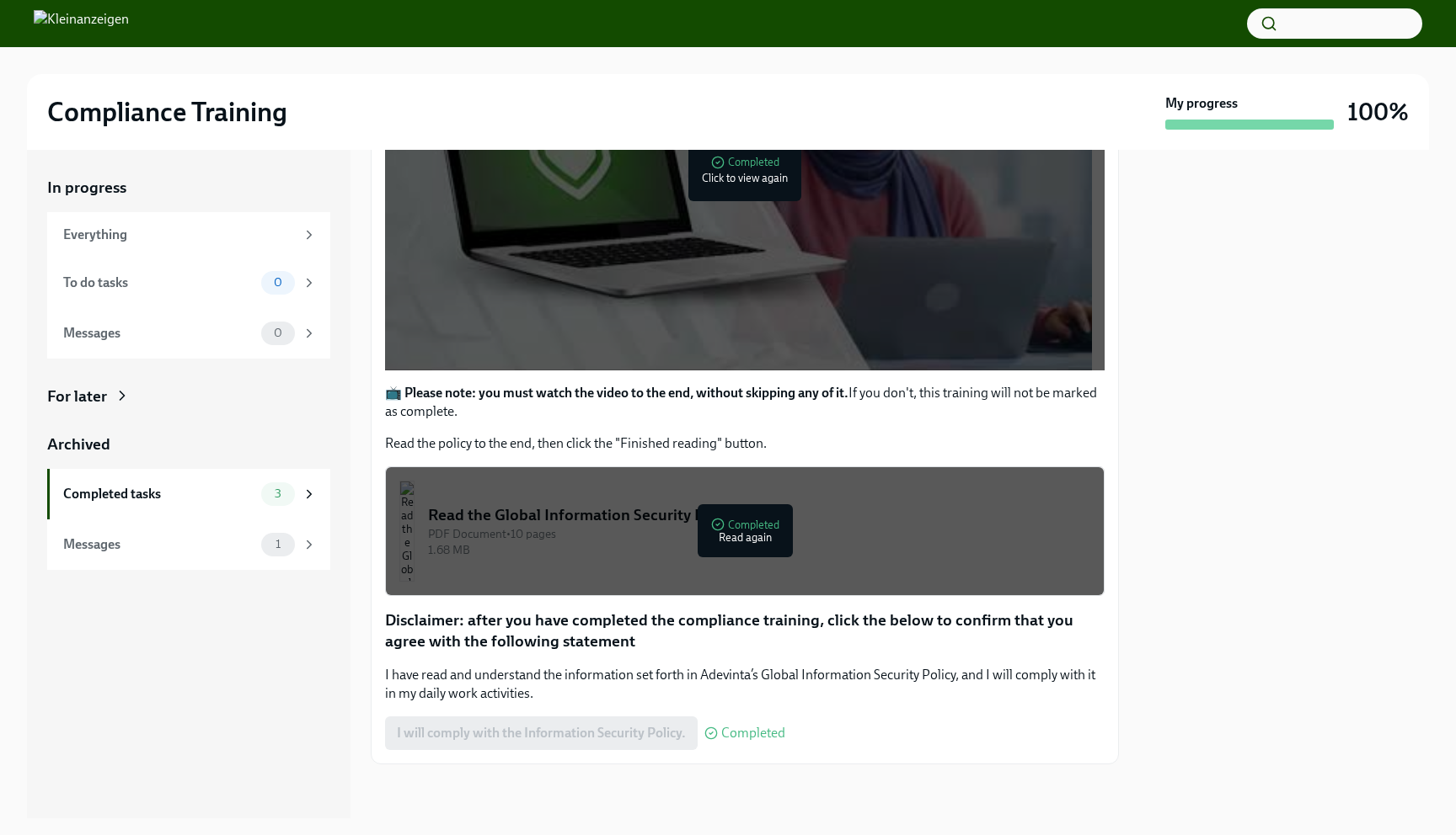
click at [535, 746] on div "I will comply with the Information Security Policy. Completed" at bounding box center [585, 733] width 400 height 34
